Goal: Task Accomplishment & Management: Use online tool/utility

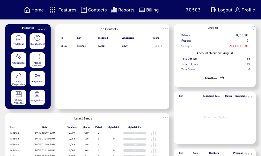
click at [0, 0] on span "Features" at bounding box center [0, 0] width 0 height 0
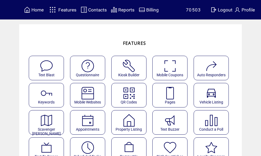
click at [177, 94] on img at bounding box center [170, 93] width 14 height 14
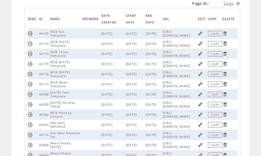
scroll to position [60, 0]
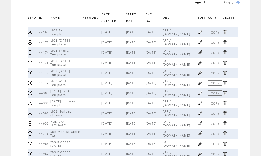
click at [201, 65] on link at bounding box center [200, 62] width 5 height 5
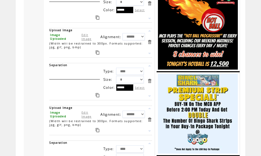
scroll to position [707, 0]
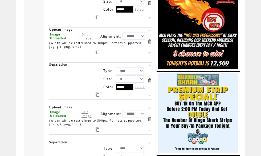
click at [85, 40] on link "Edit Image" at bounding box center [87, 36] width 10 height 8
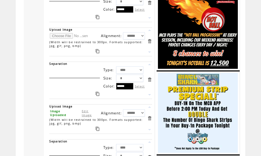
click at [60, 39] on input "file" at bounding box center [70, 36] width 40 height 6
type input "**********"
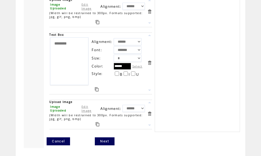
scroll to position [1208, 0]
click at [107, 145] on link "Next" at bounding box center [104, 141] width 19 height 8
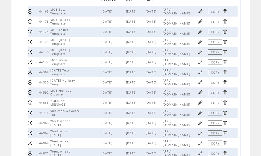
scroll to position [81, 0]
click at [202, 74] on link at bounding box center [200, 71] width 5 height 5
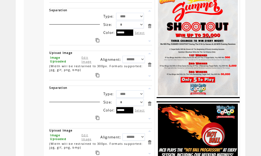
scroll to position [388, 0]
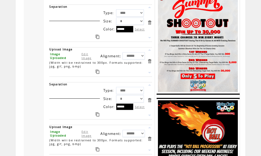
click at [88, 60] on link "Edit Image" at bounding box center [87, 56] width 10 height 8
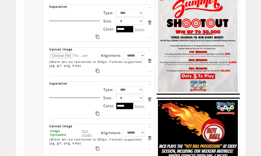
click at [56, 58] on input "file" at bounding box center [70, 56] width 40 height 6
click at [60, 58] on input "file" at bounding box center [70, 56] width 40 height 6
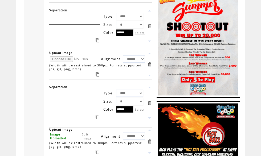
scroll to position [384, 0]
click at [60, 62] on input "file" at bounding box center [70, 59] width 40 height 6
type input "**********"
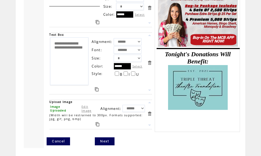
scroll to position [740, 0]
click at [107, 140] on link "Next" at bounding box center [104, 141] width 19 height 8
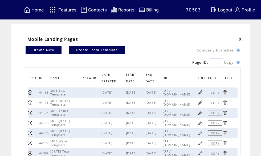
click at [66, 9] on span "Features" at bounding box center [67, 9] width 18 height 5
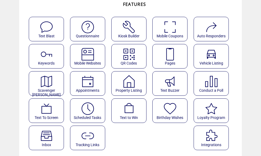
scroll to position [39, 0]
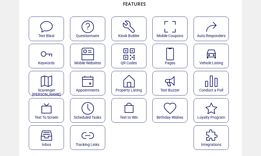
click at [94, 114] on img at bounding box center [88, 108] width 14 height 14
